Goal: Task Accomplishment & Management: Use online tool/utility

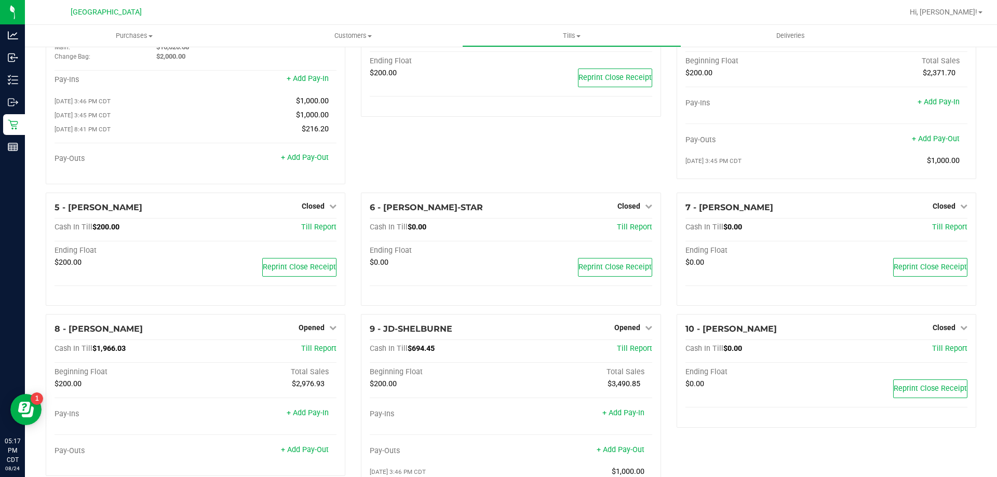
scroll to position [104, 0]
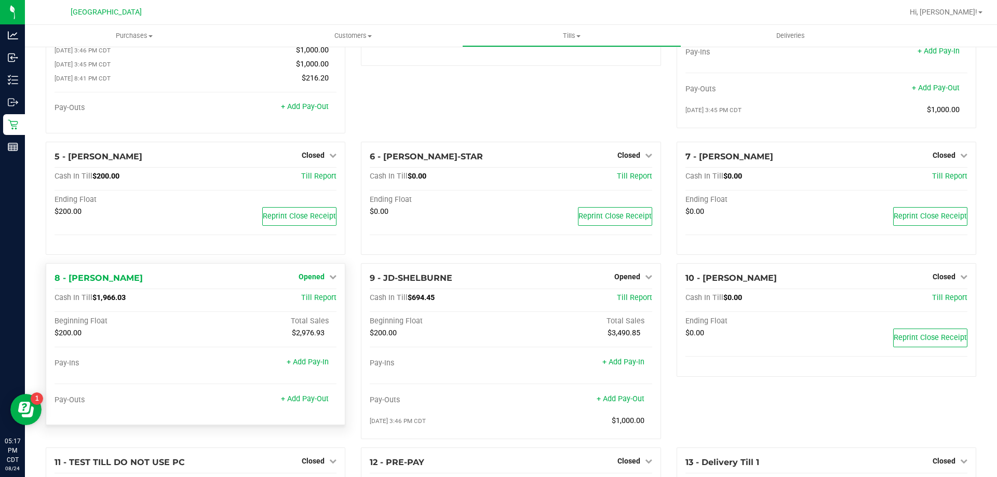
click at [317, 279] on span "Opened" at bounding box center [312, 277] width 26 height 8
click at [300, 303] on link "Close Till" at bounding box center [313, 298] width 28 height 8
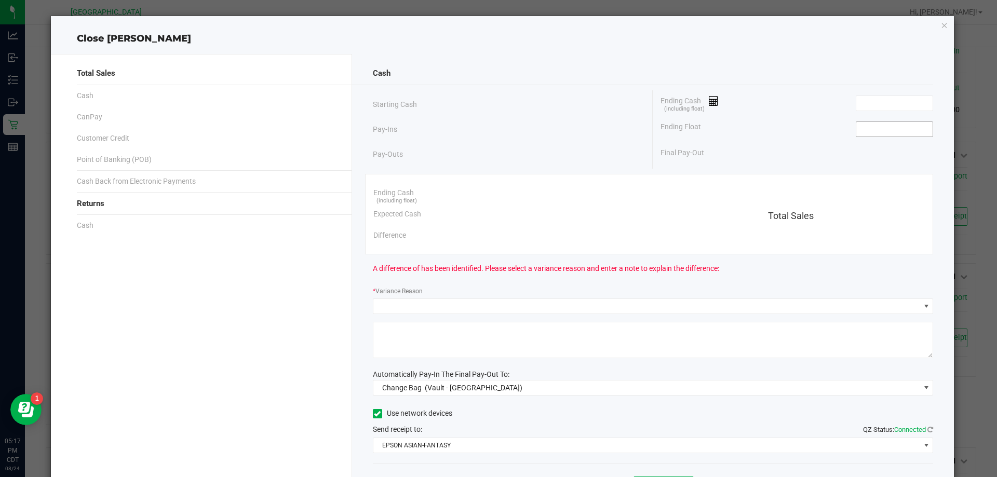
click at [884, 126] on input at bounding box center [894, 129] width 76 height 15
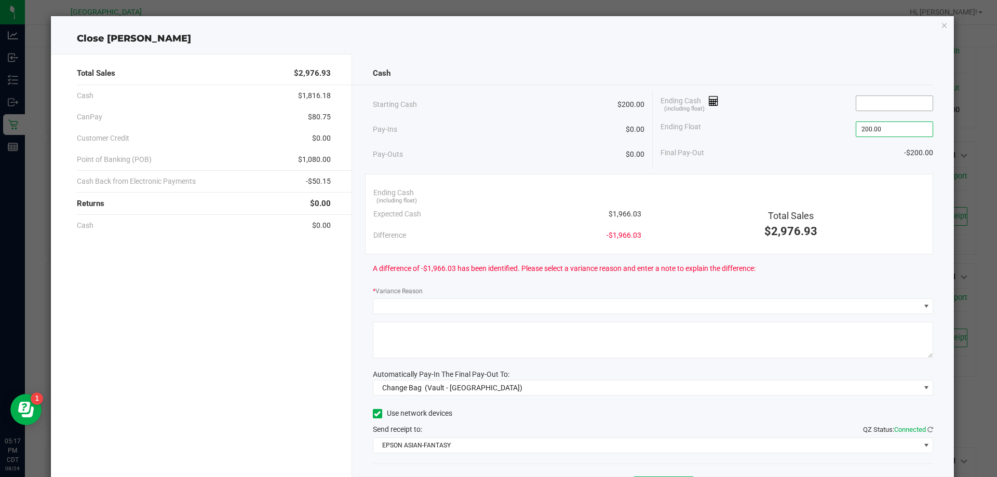
type input "$200.00"
click at [899, 98] on input at bounding box center [894, 103] width 76 height 15
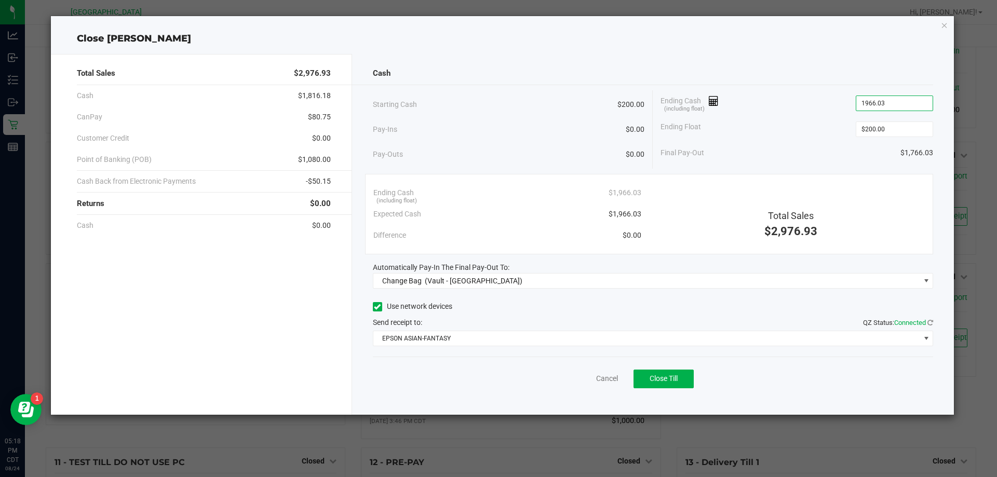
type input "$1,966.03"
click at [487, 289] on div "Cash Starting Cash $200.00 Pay-Ins $0.00 Pay-Outs $0.00 Ending Cash (including …" at bounding box center [653, 234] width 602 height 361
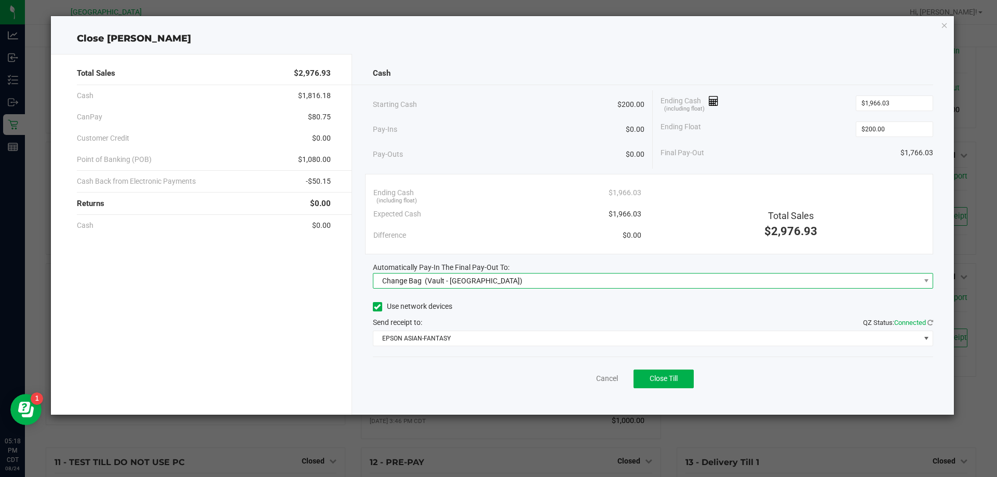
click at [492, 281] on span "(Vault - Panama City)" at bounding box center [474, 281] width 98 height 8
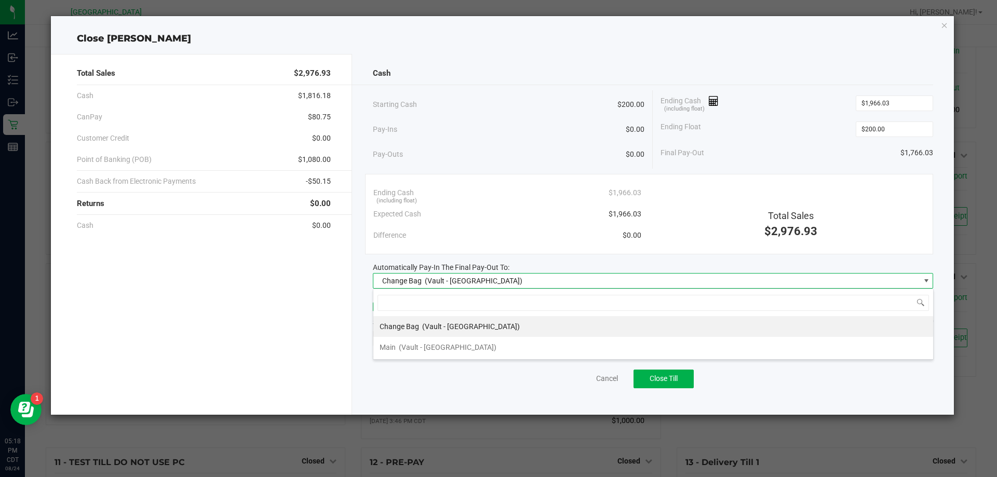
scroll to position [16, 560]
click at [447, 345] on span "(Vault - Panama City)" at bounding box center [448, 347] width 98 height 8
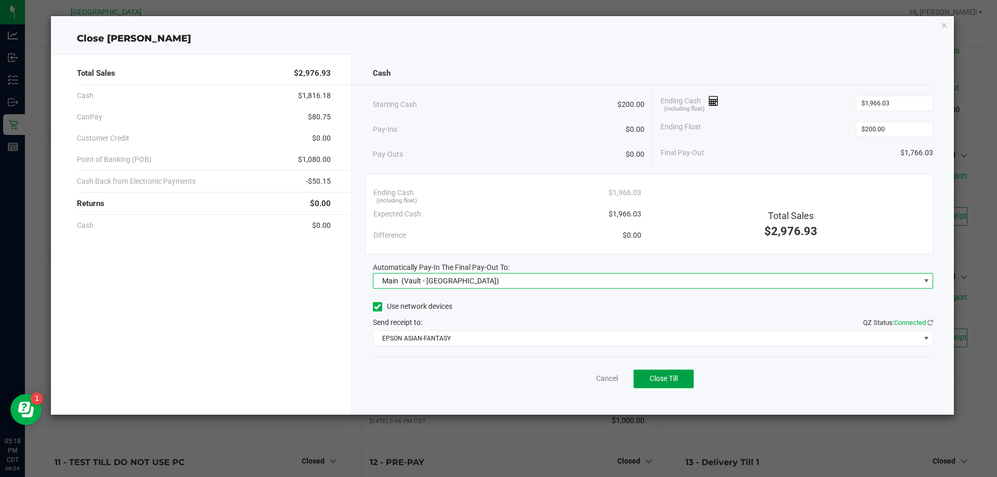
click at [676, 382] on span "Close Till" at bounding box center [664, 378] width 28 height 8
